Goal: Navigation & Orientation: Find specific page/section

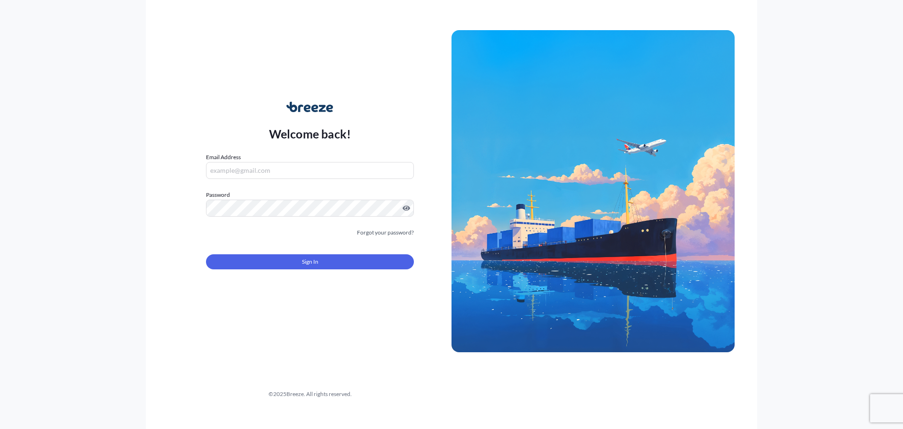
type input "[EMAIL_ADDRESS][DOMAIN_NAME]"
click at [288, 261] on button "Sign In" at bounding box center [310, 261] width 208 height 15
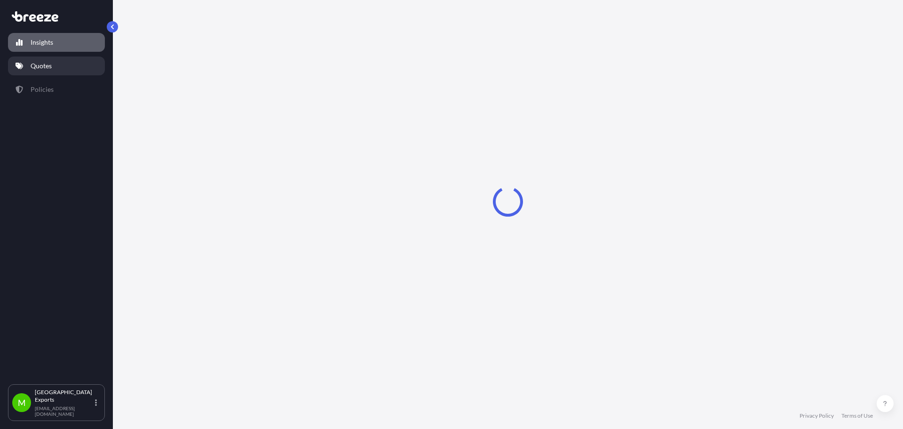
select select "2025"
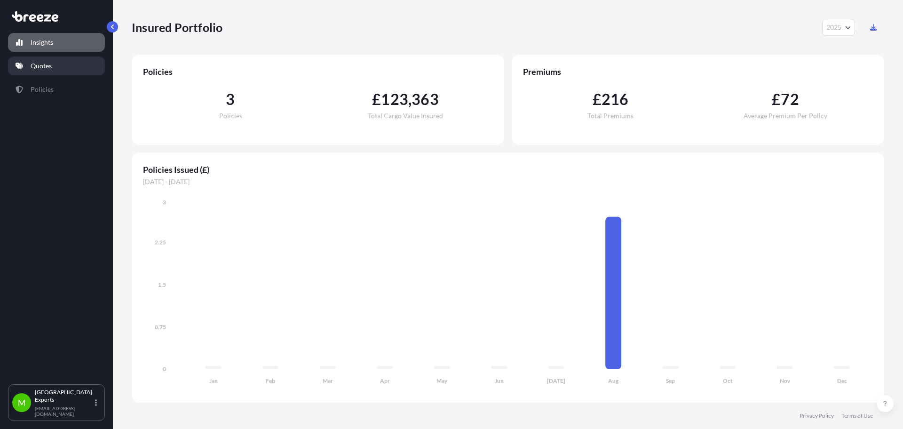
click at [60, 72] on link "Quotes" at bounding box center [56, 65] width 97 height 19
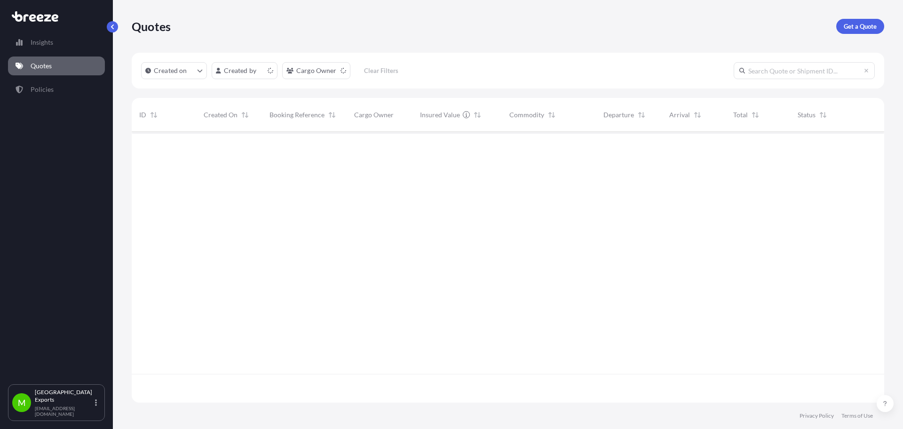
scroll to position [269, 746]
